Goal: Information Seeking & Learning: Learn about a topic

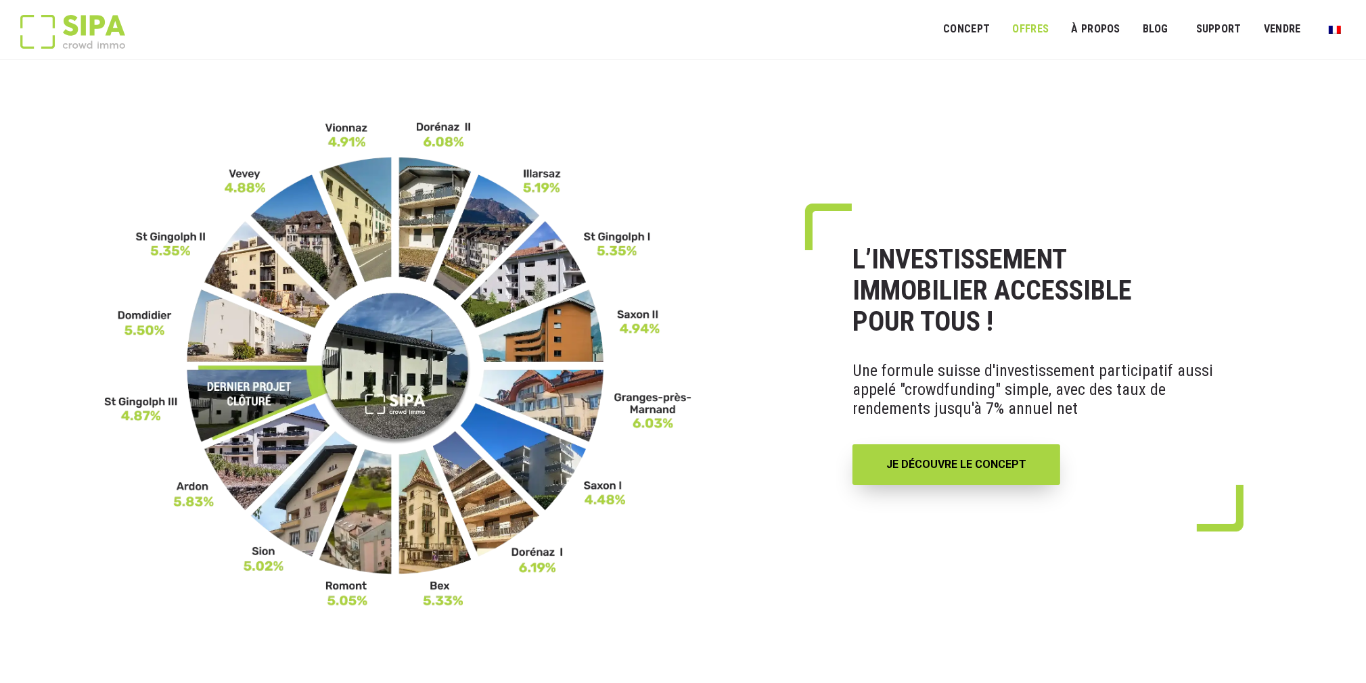
click at [1031, 20] on link "OFFRES" at bounding box center [1030, 29] width 54 height 30
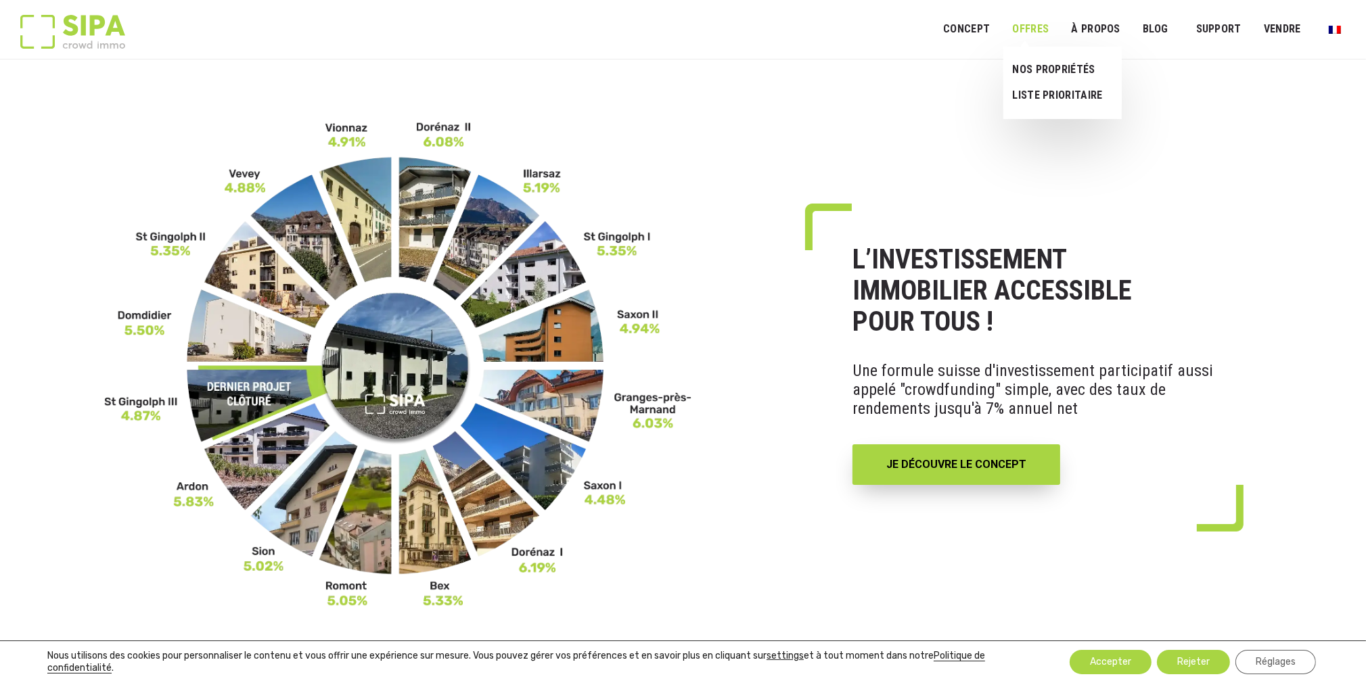
click at [1014, 28] on link "OFFRES" at bounding box center [1030, 29] width 54 height 30
click at [1050, 64] on link "NOS PROPRIÉTÉS" at bounding box center [1057, 70] width 108 height 26
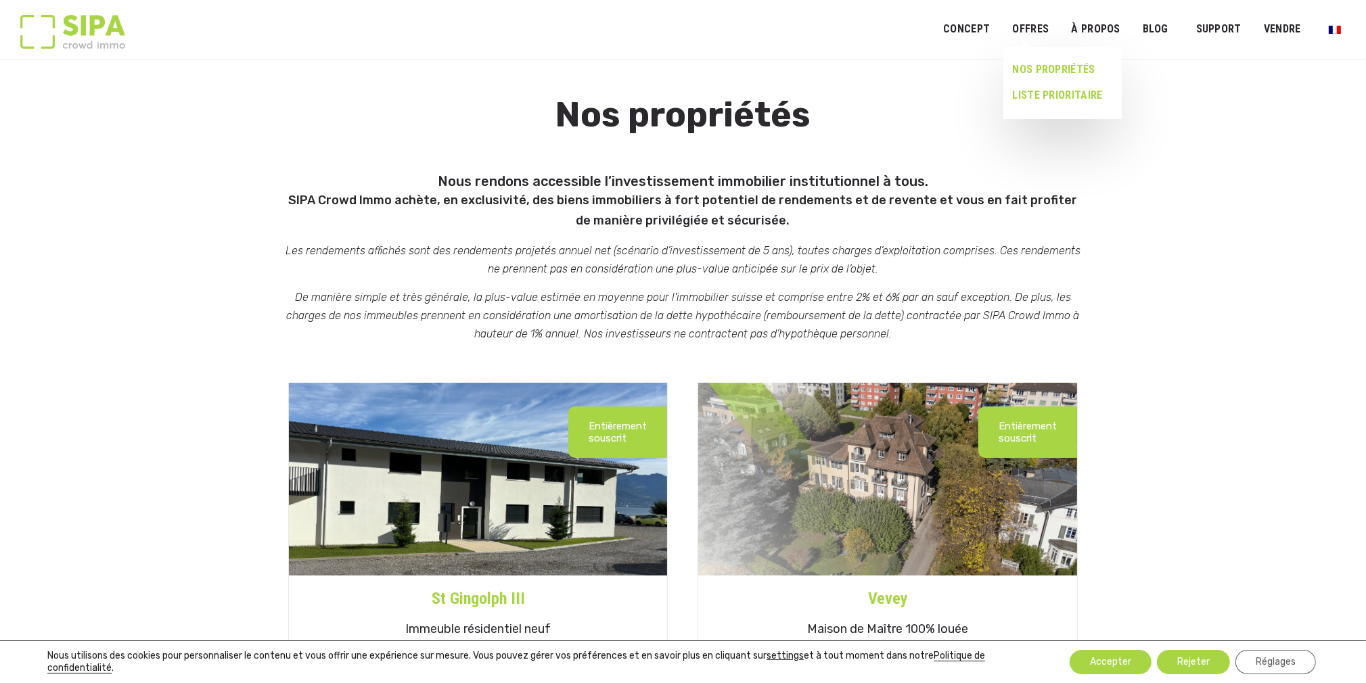
click at [1046, 94] on link "LISTE PRIORITAIRE" at bounding box center [1057, 96] width 108 height 26
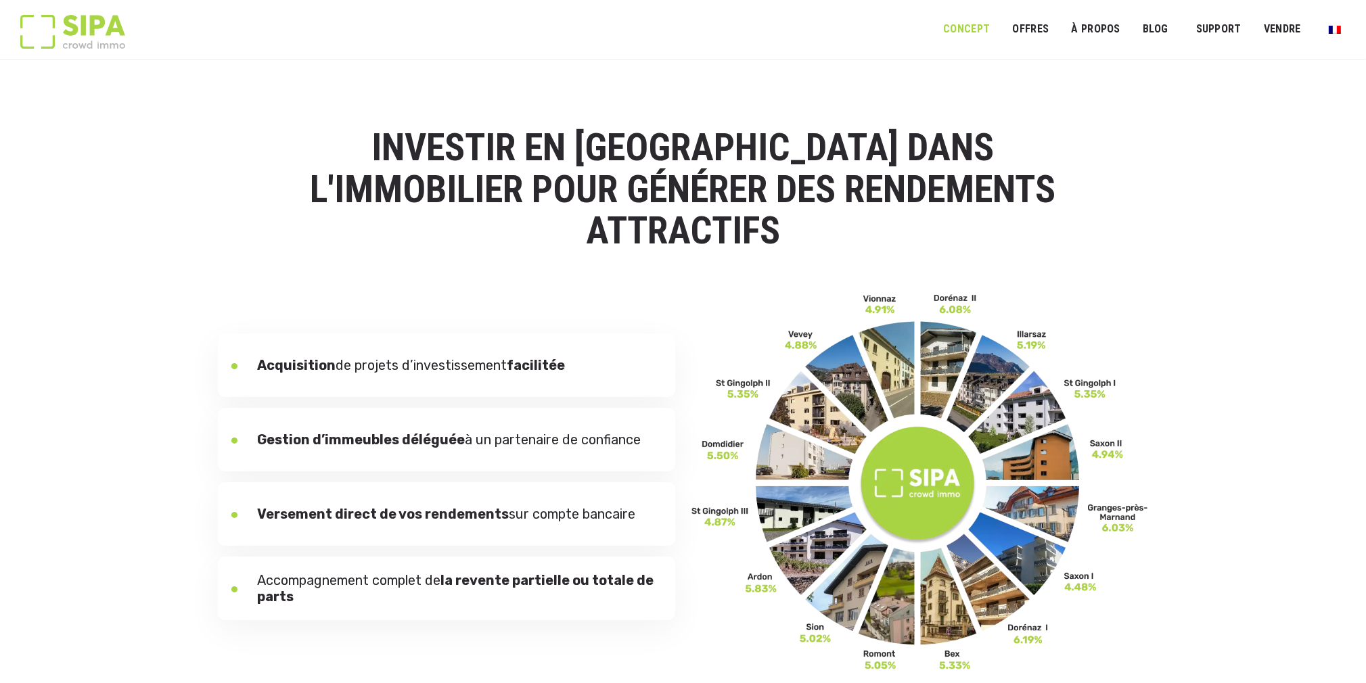
click at [964, 28] on link "Concept" at bounding box center [966, 29] width 64 height 30
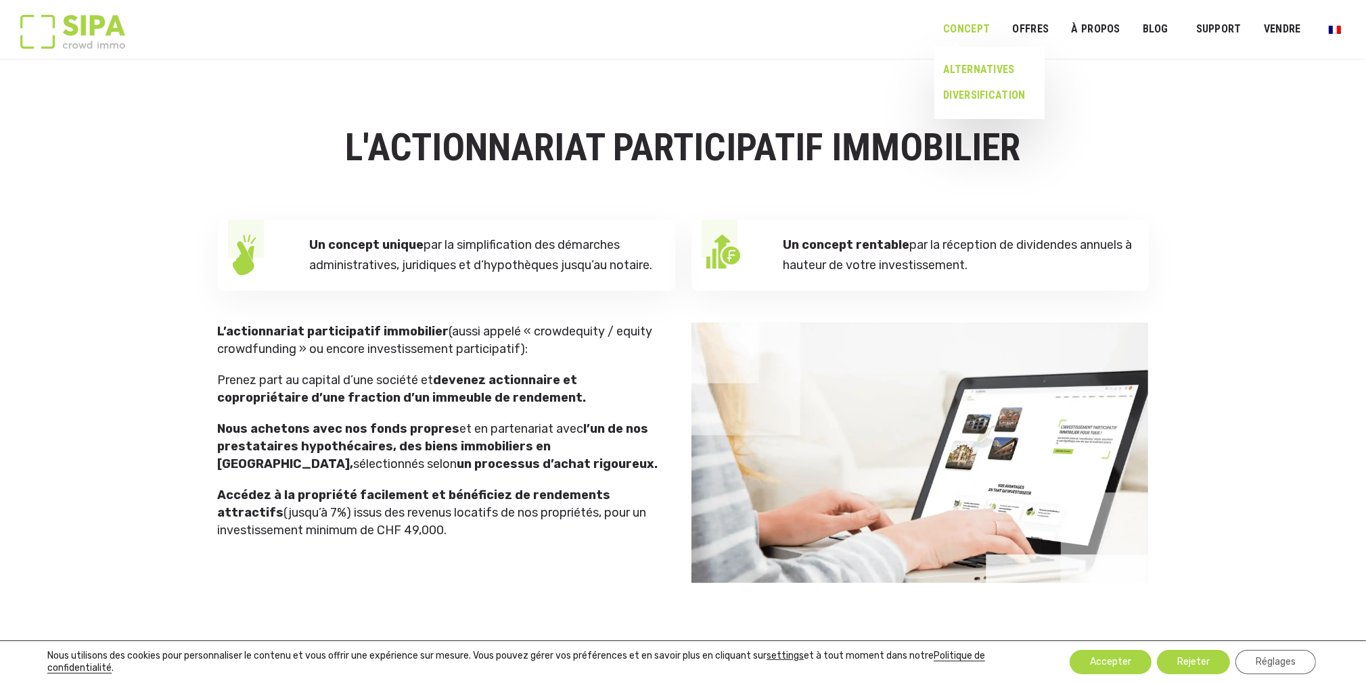
click at [985, 68] on link "ALTERNATIVES" at bounding box center [984, 70] width 100 height 26
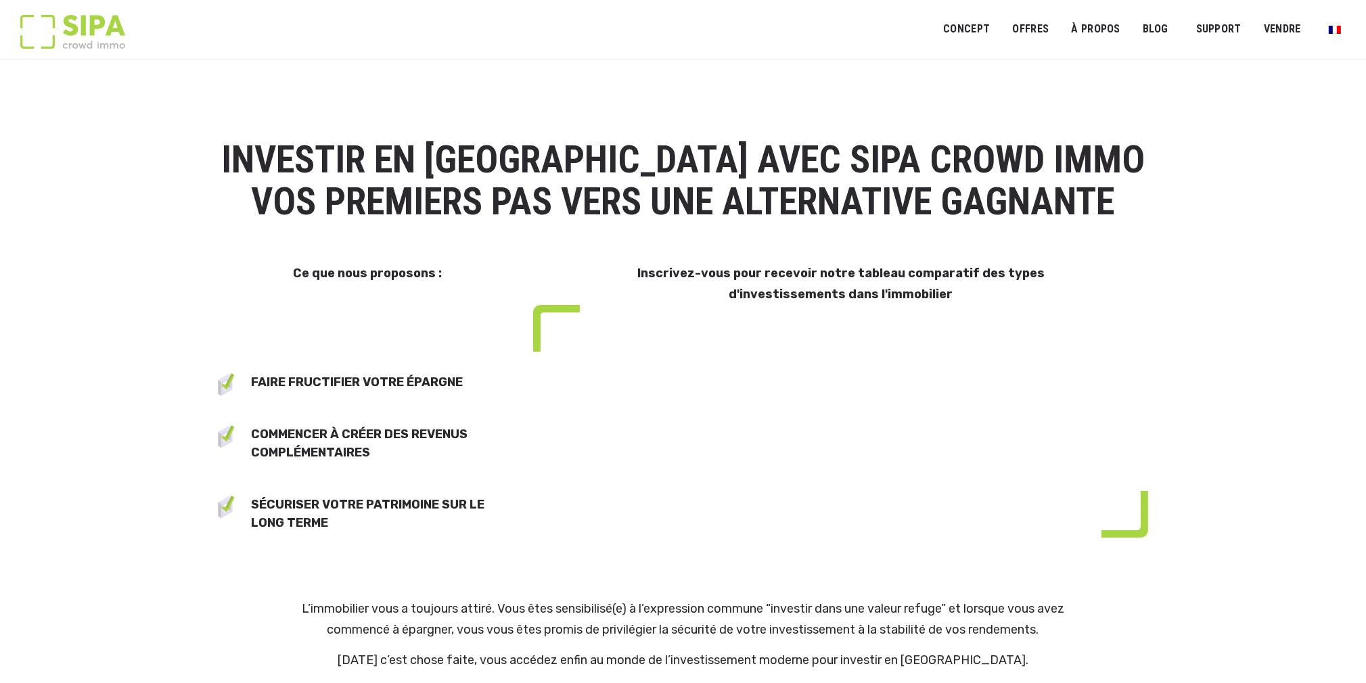
select select "**"
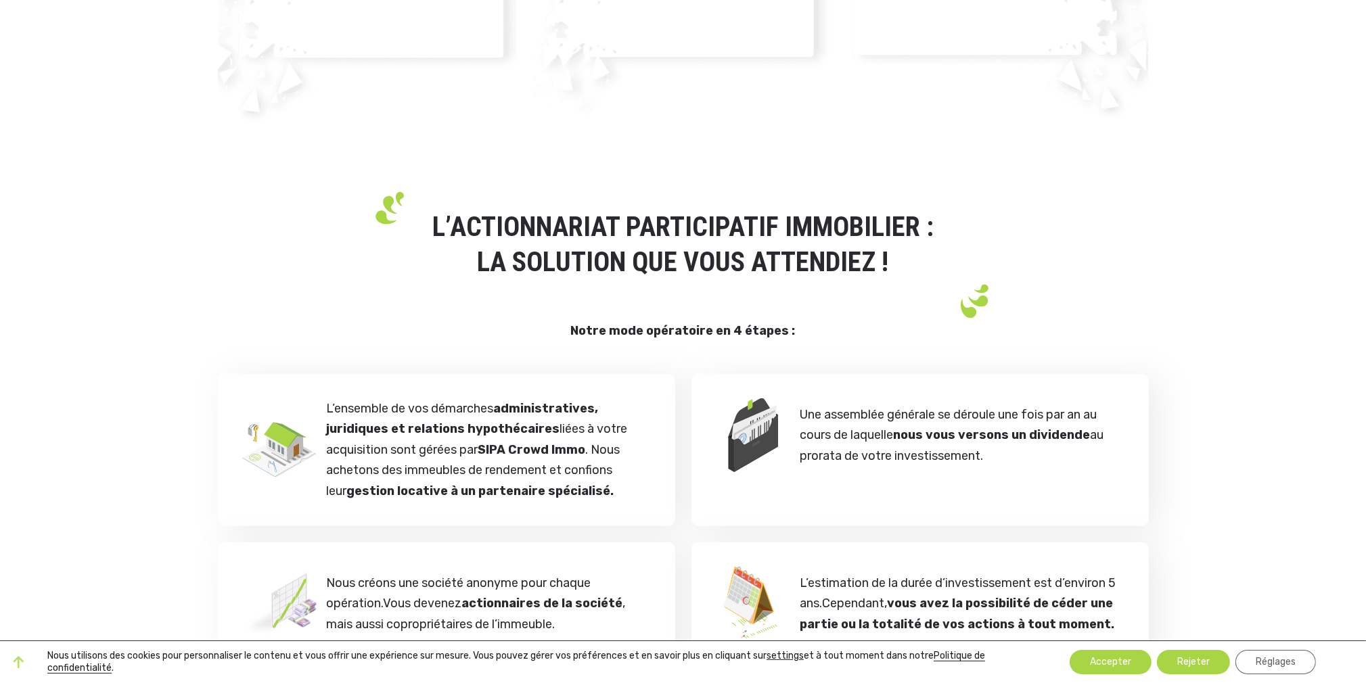
scroll to position [1556, 0]
